Goal: Task Accomplishment & Management: Manage account settings

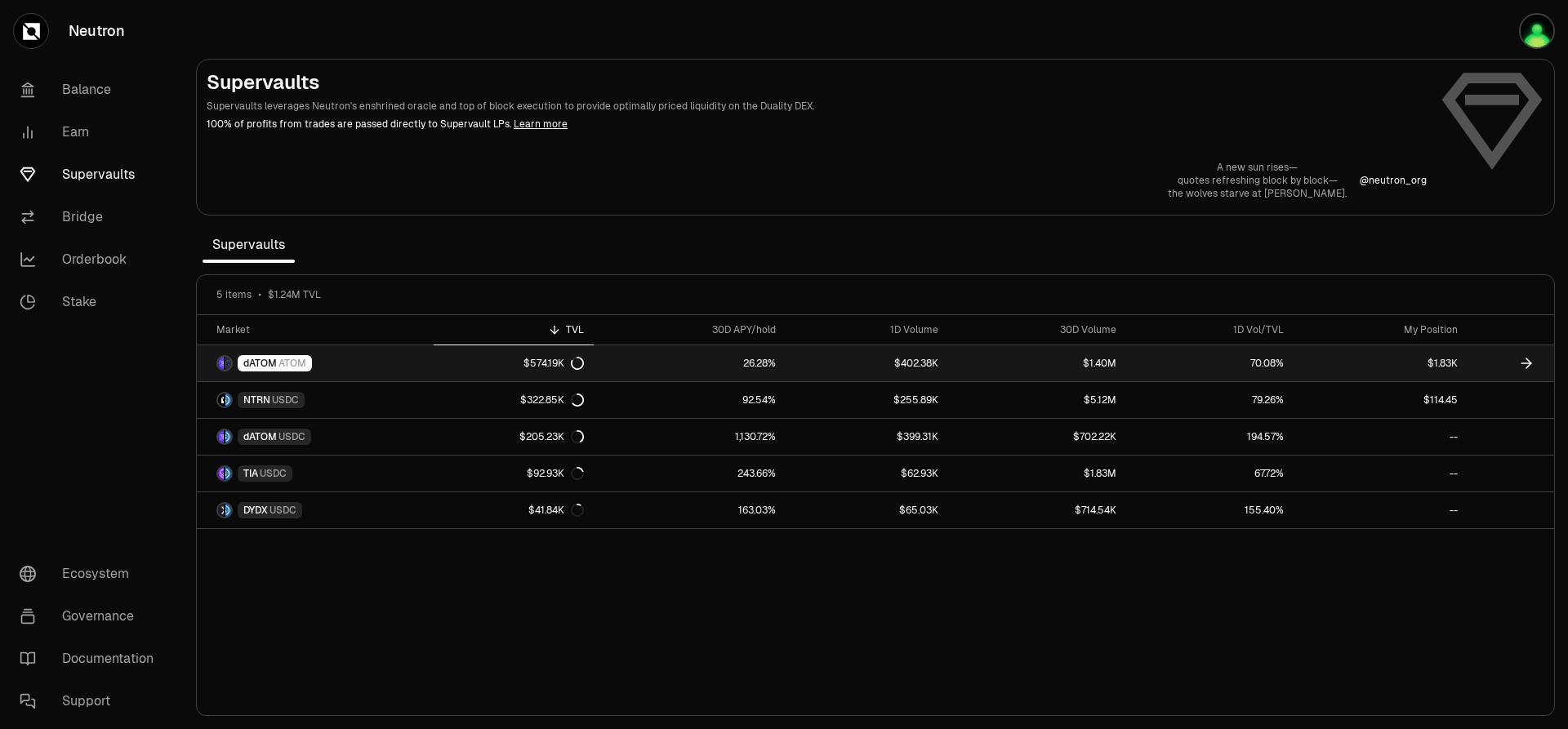
click at [260, 357] on span "dATOM" at bounding box center [259, 363] width 33 height 13
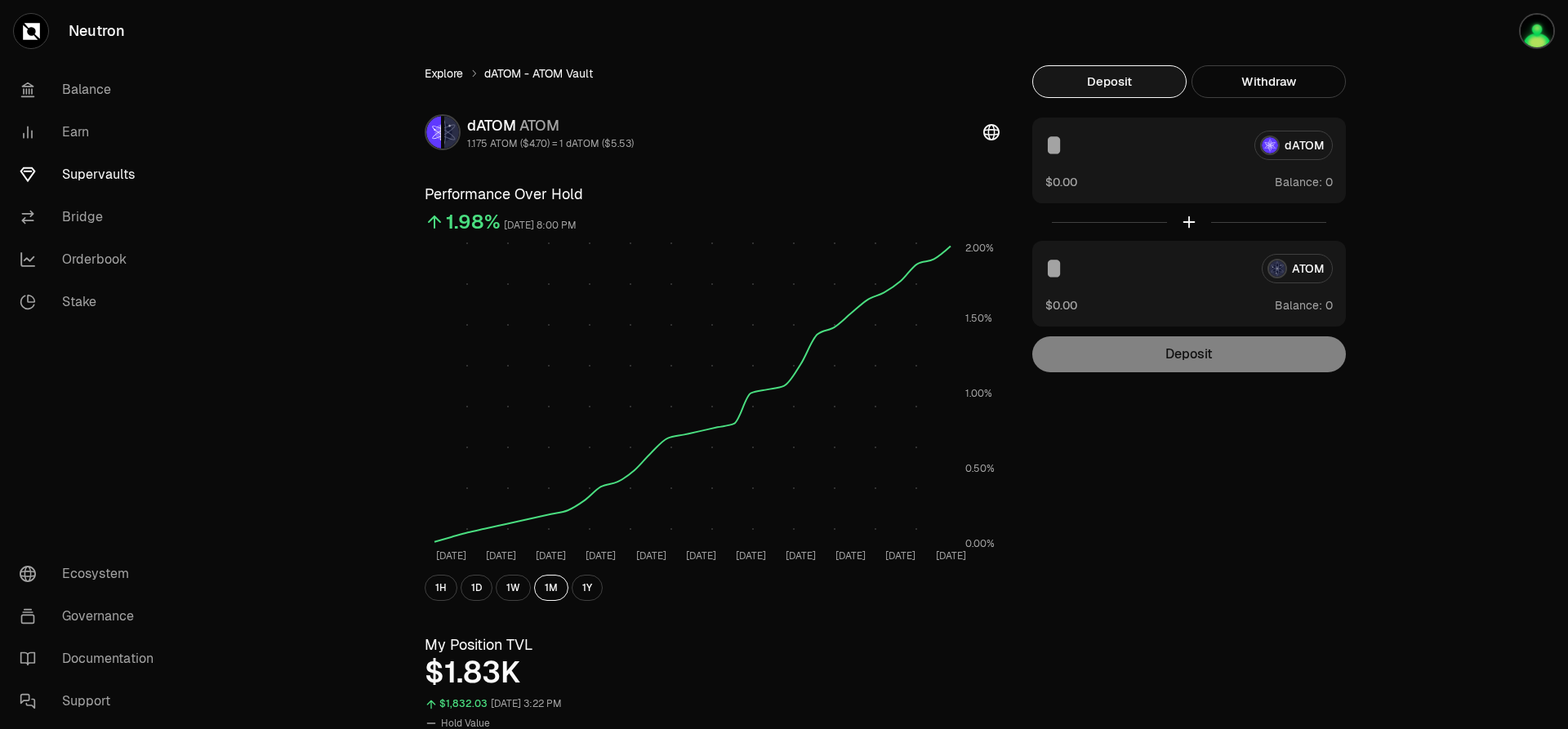
click at [440, 76] on link "Explore" at bounding box center [443, 73] width 38 height 16
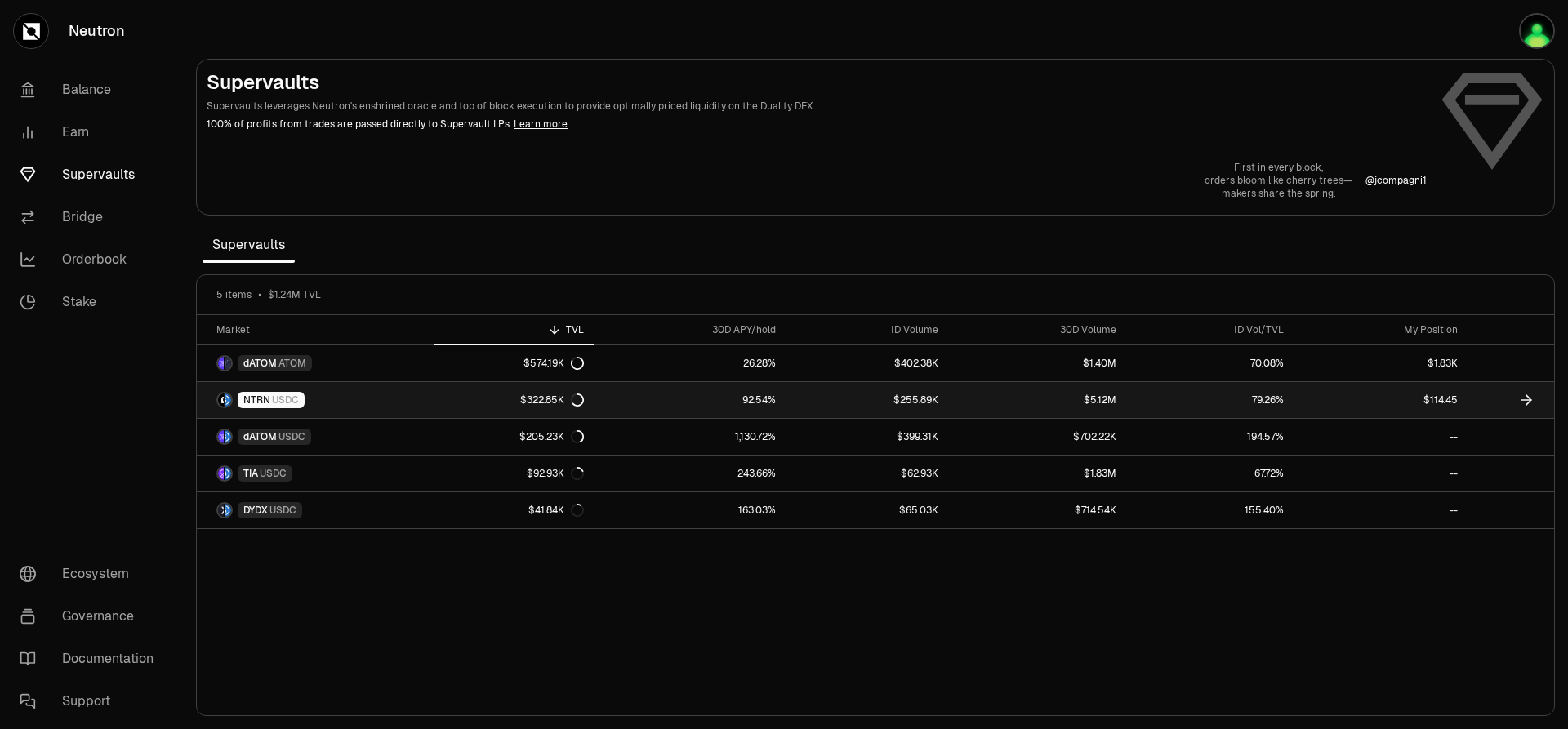
click at [252, 396] on span "NTRN" at bounding box center [256, 399] width 27 height 13
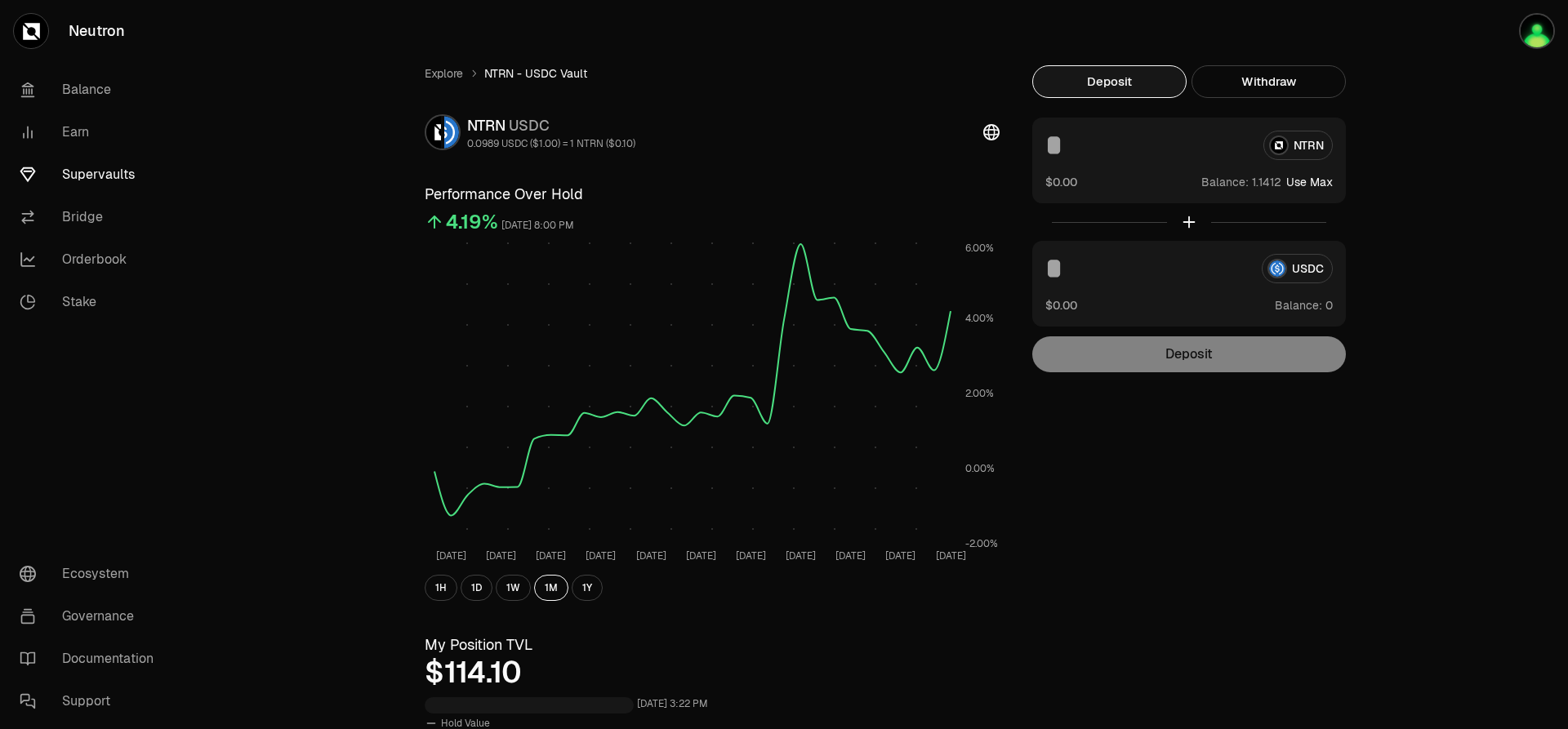
click at [1272, 84] on button "Withdraw" at bounding box center [1268, 81] width 155 height 33
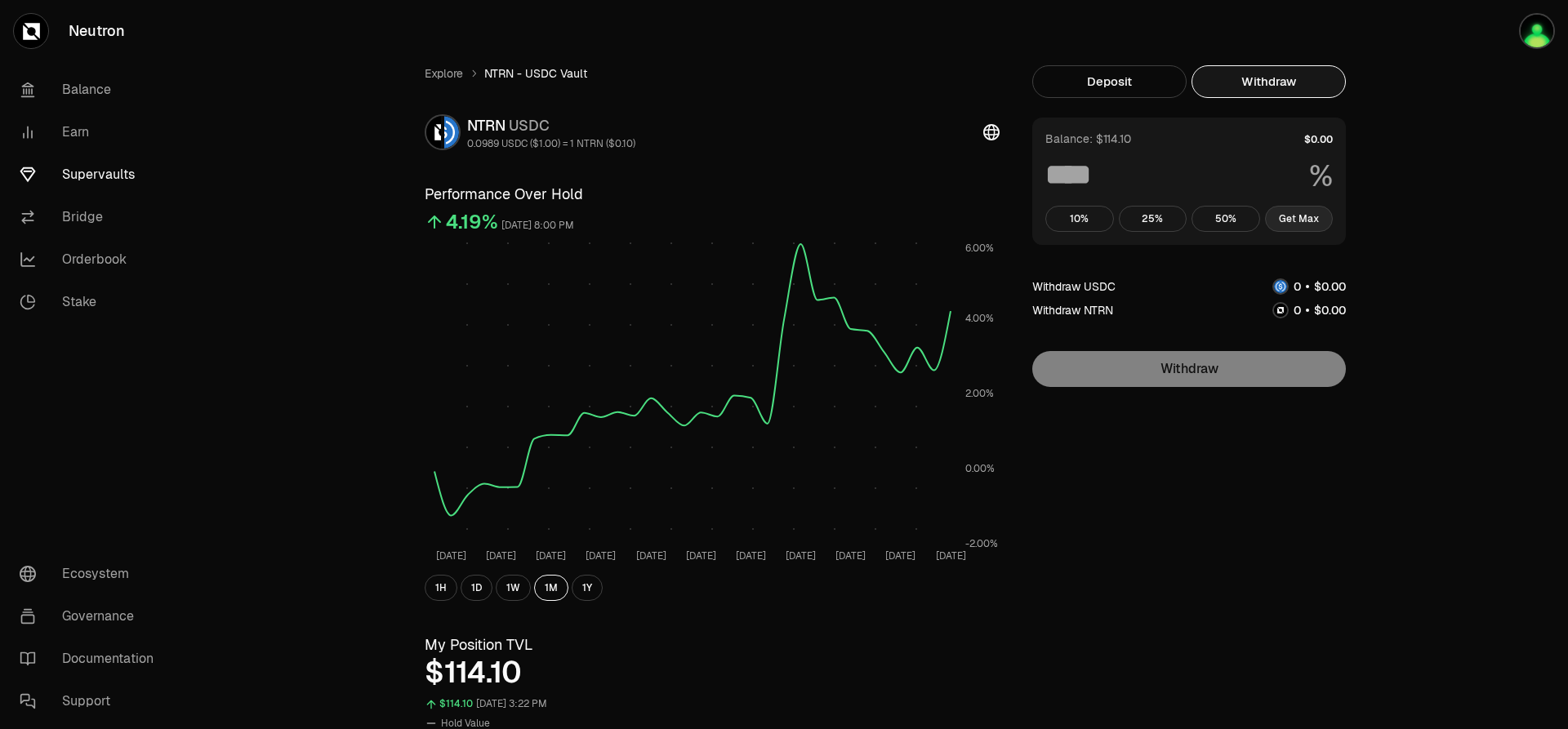
click at [1300, 218] on button "Get Max" at bounding box center [1299, 218] width 69 height 26
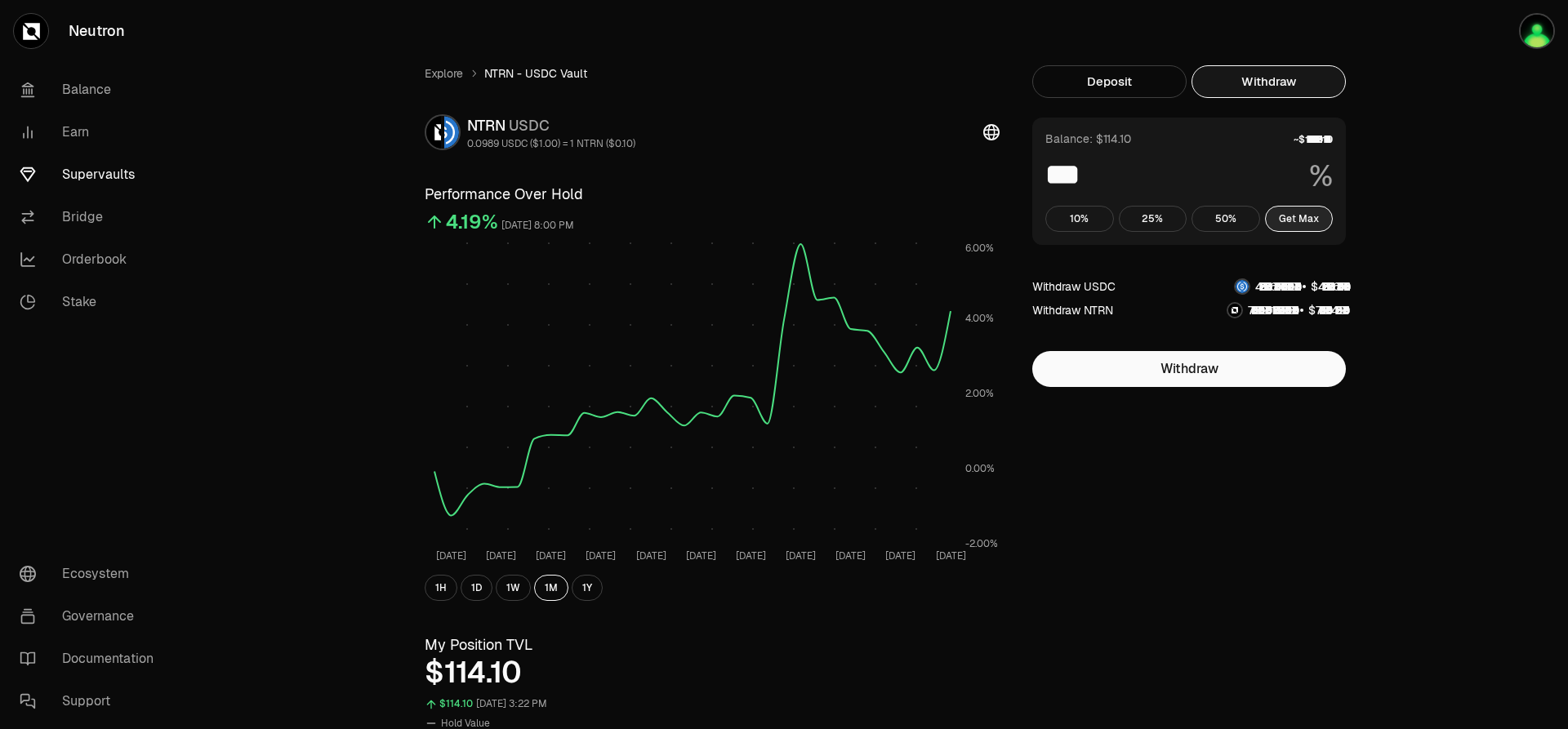
type input "***"
drag, startPoint x: 86, startPoint y: 160, endPoint x: 99, endPoint y: 167, distance: 14.8
click at [87, 160] on link "Supervaults" at bounding box center [91, 175] width 170 height 43
click at [101, 176] on link "Supervaults" at bounding box center [91, 175] width 170 height 43
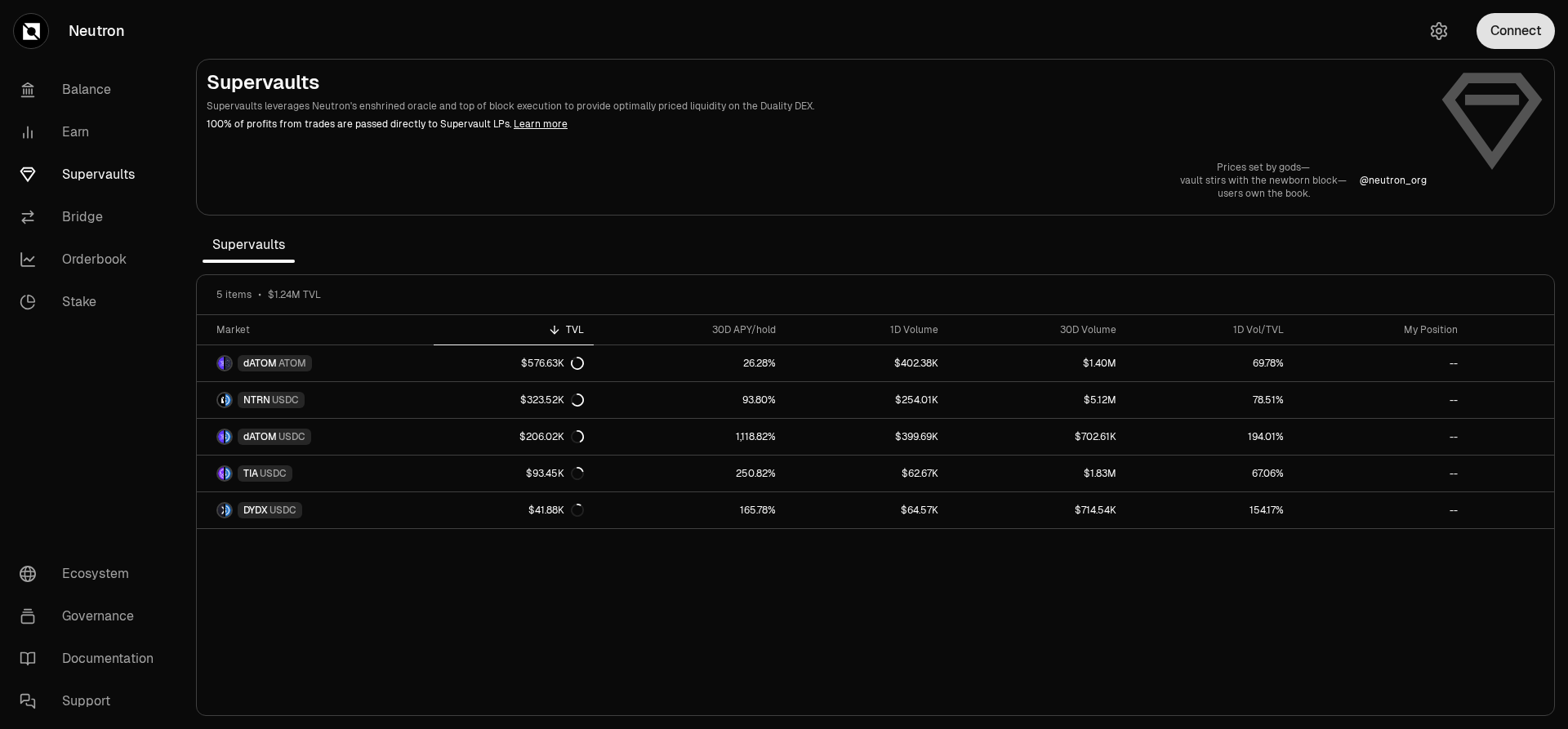
click at [1526, 30] on button "Connect" at bounding box center [1515, 31] width 79 height 36
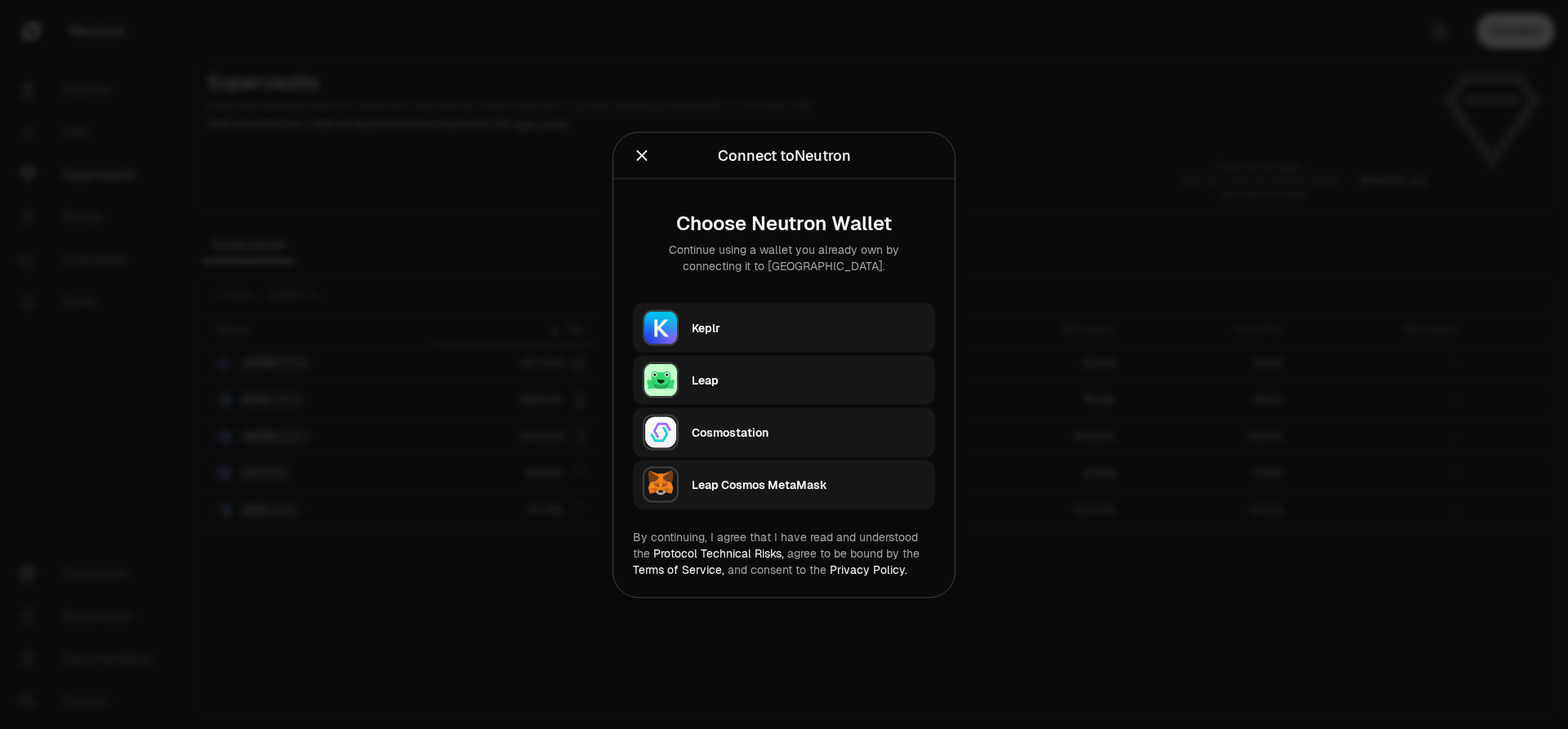
click at [709, 324] on div "Keplr" at bounding box center [808, 327] width 233 height 16
